Goal: Information Seeking & Learning: Learn about a topic

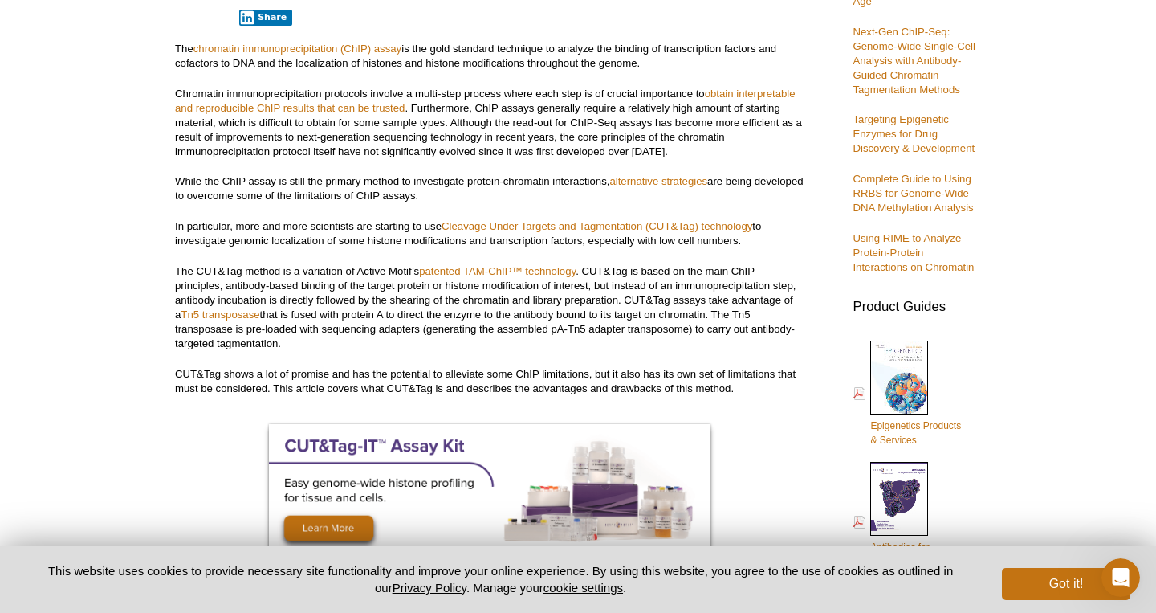
scroll to position [424, 0]
click at [528, 106] on p "Chromatin immunoprecipitation protocols involve a multi-step process where each…" at bounding box center [489, 122] width 629 height 72
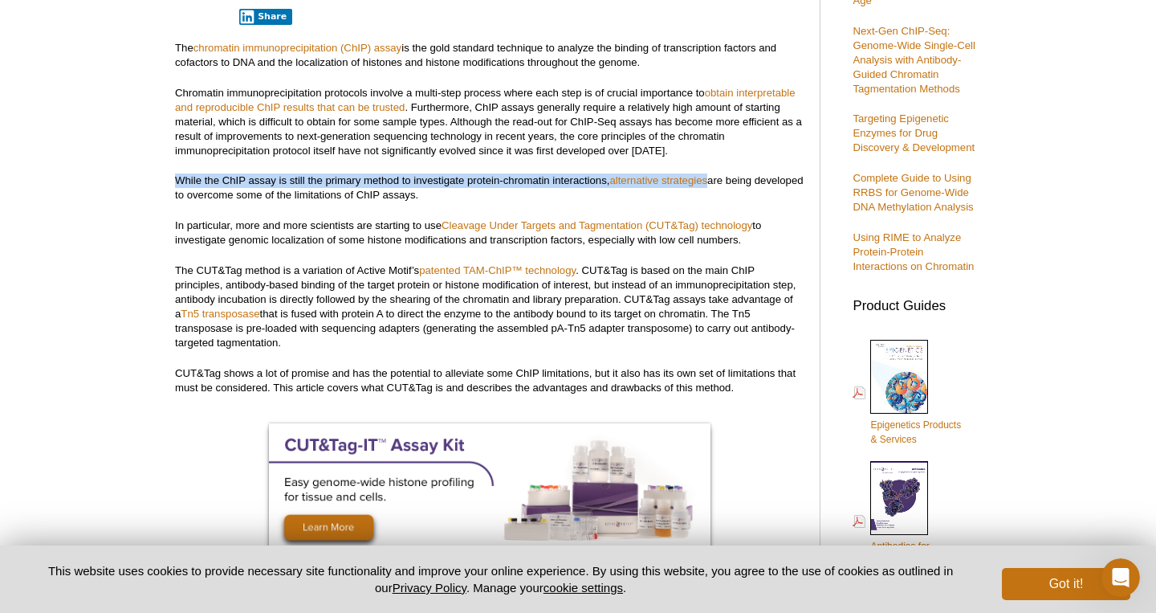
click at [436, 192] on p "While the ChIP assay is still the primary method to investigate protein-chromat…" at bounding box center [489, 187] width 629 height 29
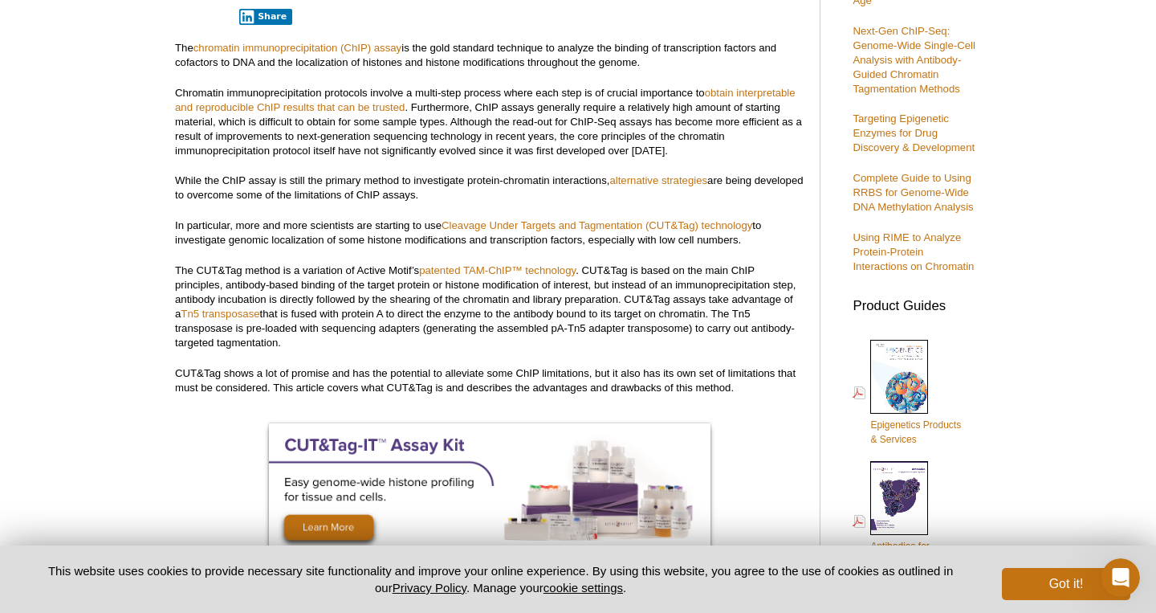
click at [436, 192] on p "While the ChIP assay is still the primary method to investigate protein-chromat…" at bounding box center [489, 187] width 629 height 29
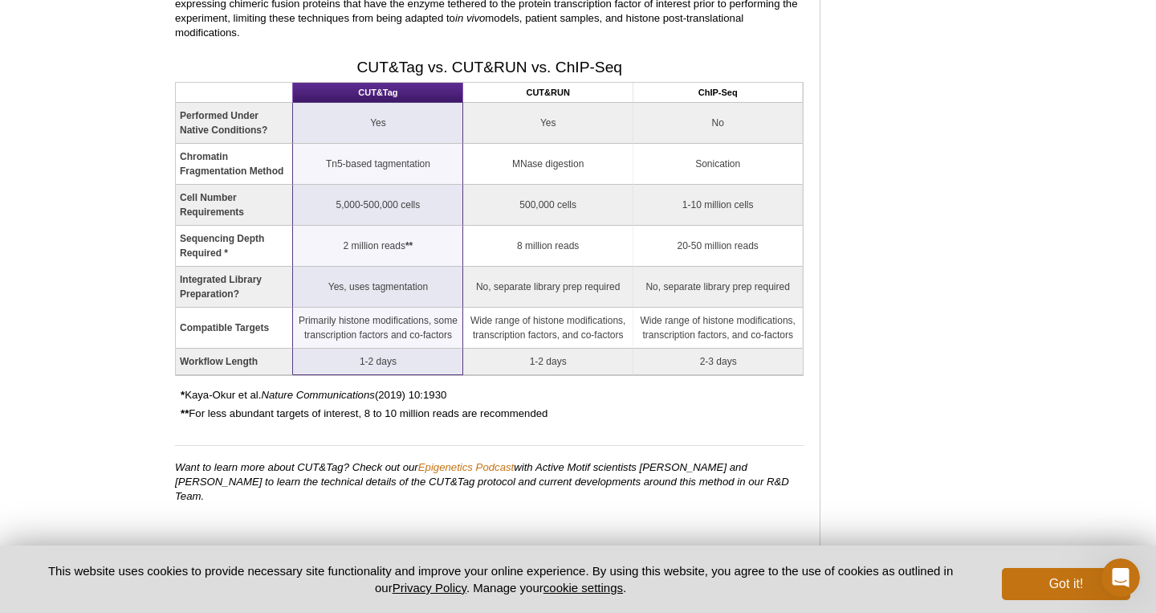
scroll to position [1749, 0]
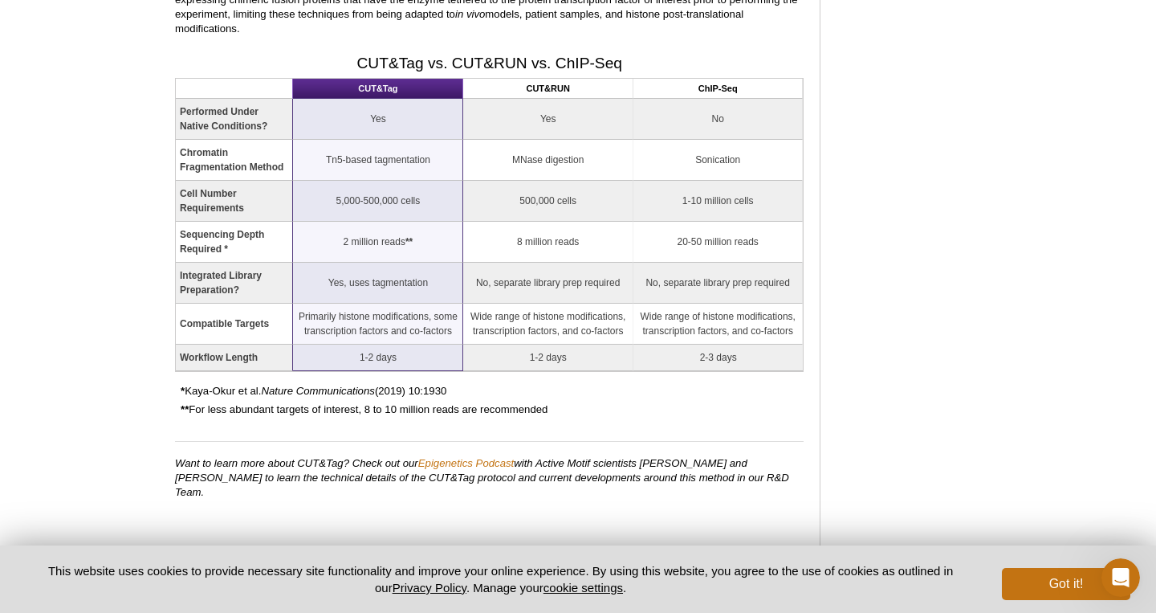
click at [465, 384] on p "* [PERSON_NAME] et al. Nature Communications (2019) 10:1930" at bounding box center [492, 391] width 623 height 14
click at [572, 384] on p "* [PERSON_NAME] et al. Nature Communications (2019) 10:1930" at bounding box center [492, 391] width 623 height 14
click at [507, 181] on td "500,000 cells" at bounding box center [547, 201] width 169 height 41
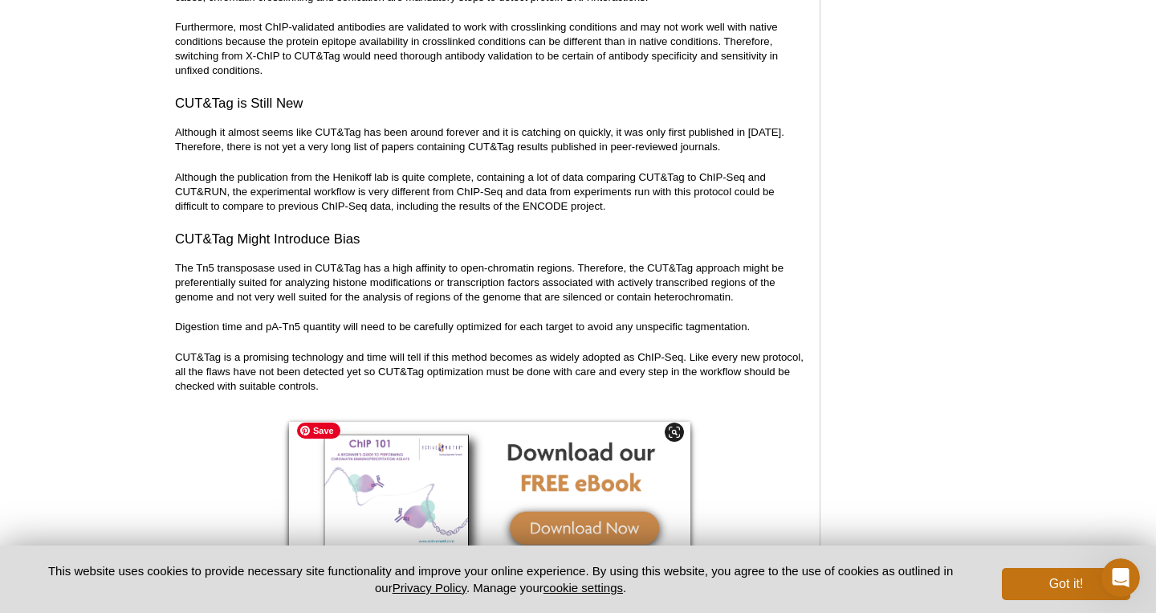
scroll to position [5474, 0]
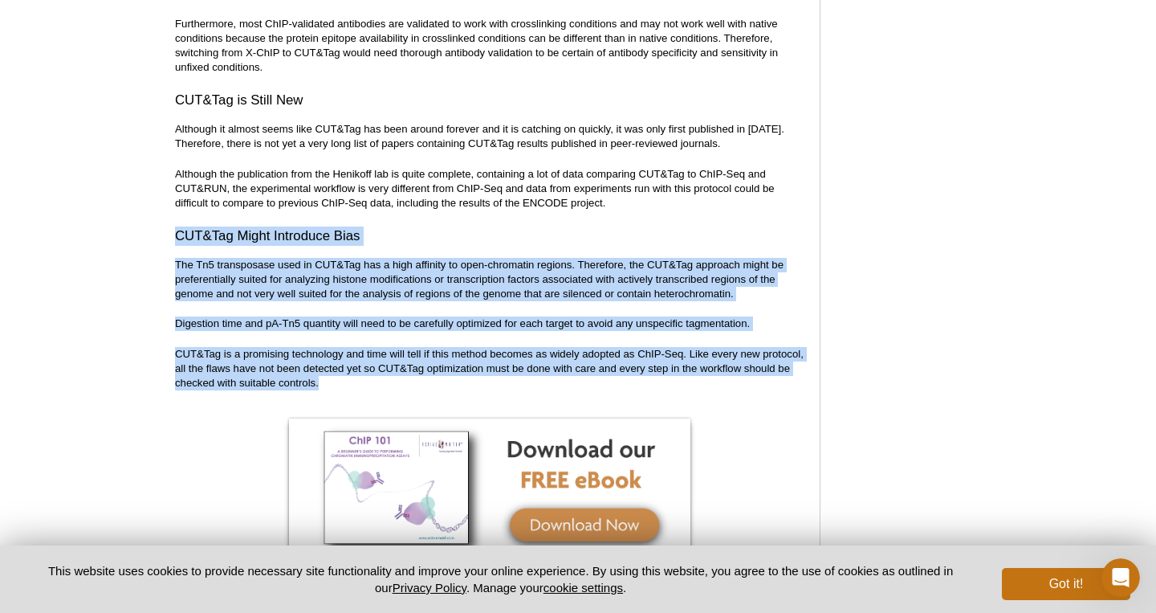
drag, startPoint x: 169, startPoint y: 222, endPoint x: 406, endPoint y: 371, distance: 279.6
copy div "CUT&Tag Might Introduce Bias The Tn5 transposase used in CUT&Tag has a high aff…"
